Goal: Task Accomplishment & Management: Manage account settings

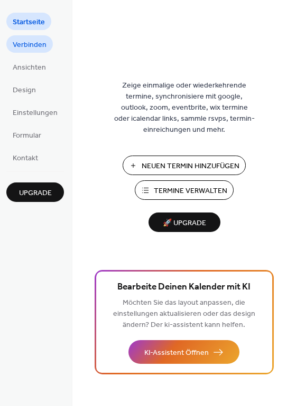
click at [35, 45] on span "Verbinden" at bounding box center [30, 45] width 34 height 11
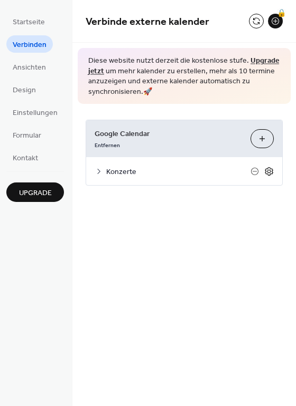
click at [271, 172] on icon at bounding box center [268, 171] width 8 height 8
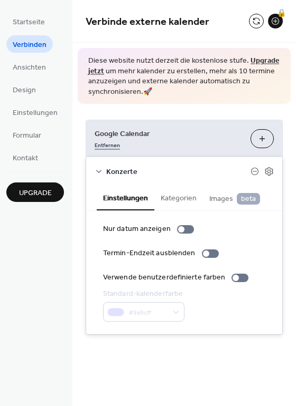
click at [106, 146] on link "Entfernen" at bounding box center [106, 144] width 25 height 11
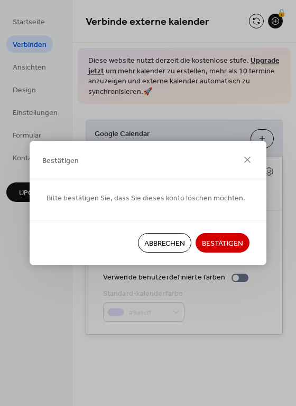
click at [221, 249] on span "Bestätigen" at bounding box center [222, 244] width 41 height 11
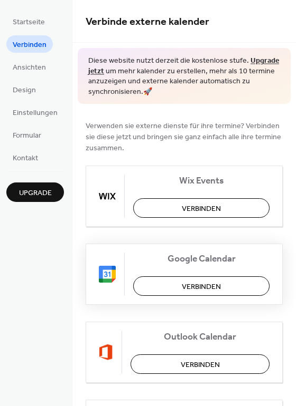
click at [195, 288] on span "Verbinden" at bounding box center [201, 287] width 39 height 11
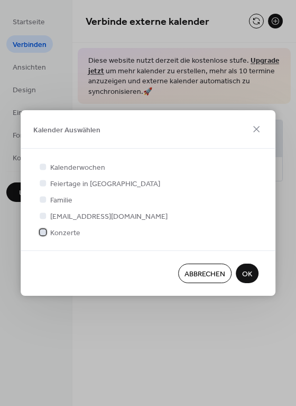
click at [44, 231] on div at bounding box center [43, 232] width 6 height 6
click at [248, 275] on span "OK" at bounding box center [247, 274] width 10 height 11
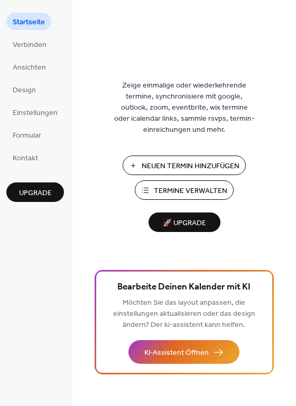
click at [173, 188] on span "Termine Verwalten" at bounding box center [190, 191] width 73 height 11
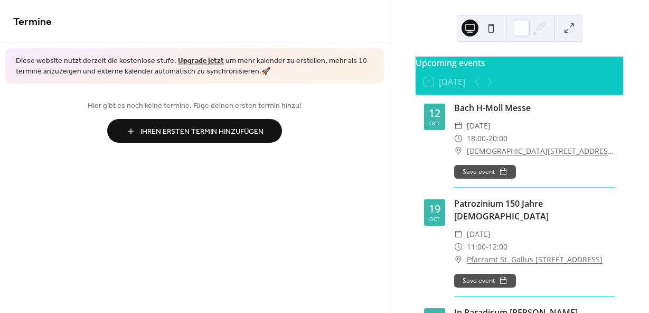
click at [198, 61] on link "Upgrade jetzt" at bounding box center [201, 61] width 46 height 14
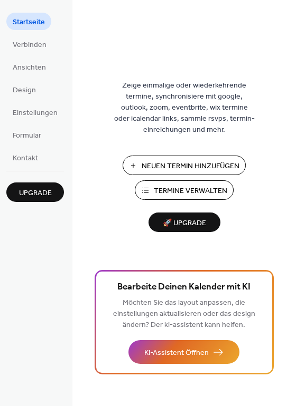
click at [173, 194] on span "Termine Verwalten" at bounding box center [190, 191] width 73 height 11
click at [29, 41] on span "Verbinden" at bounding box center [30, 45] width 34 height 11
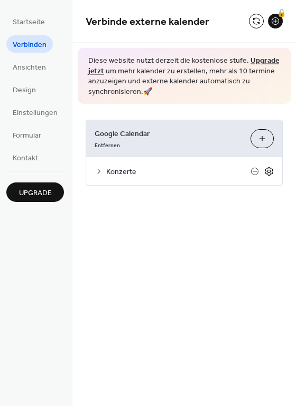
click at [269, 174] on icon at bounding box center [269, 172] width 10 height 10
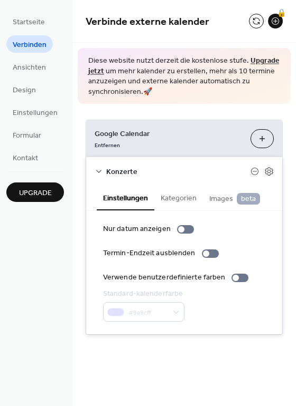
click at [176, 200] on button "Kategorien" at bounding box center [178, 197] width 49 height 24
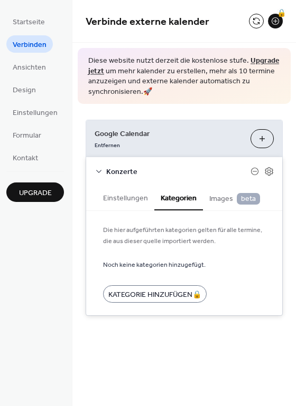
click at [214, 203] on span "Images beta" at bounding box center [234, 199] width 51 height 12
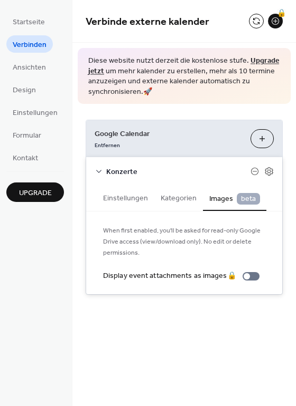
click at [119, 197] on button "Einstellungen" at bounding box center [126, 197] width 58 height 24
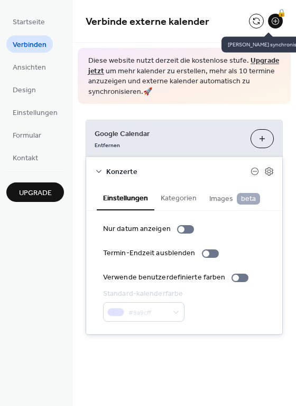
click at [254, 24] on button at bounding box center [256, 21] width 15 height 15
